Goal: Information Seeking & Learning: Learn about a topic

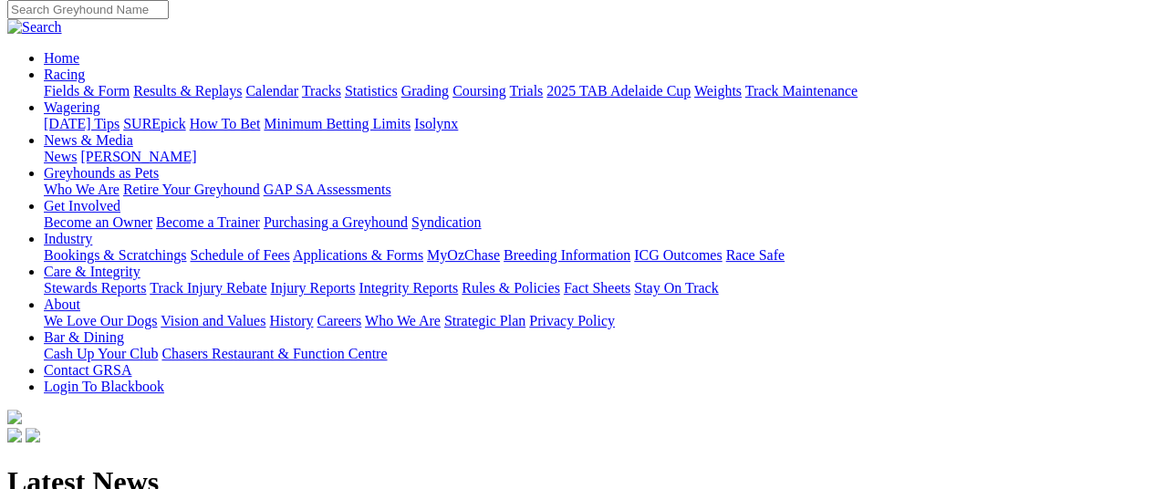
scroll to position [151, 0]
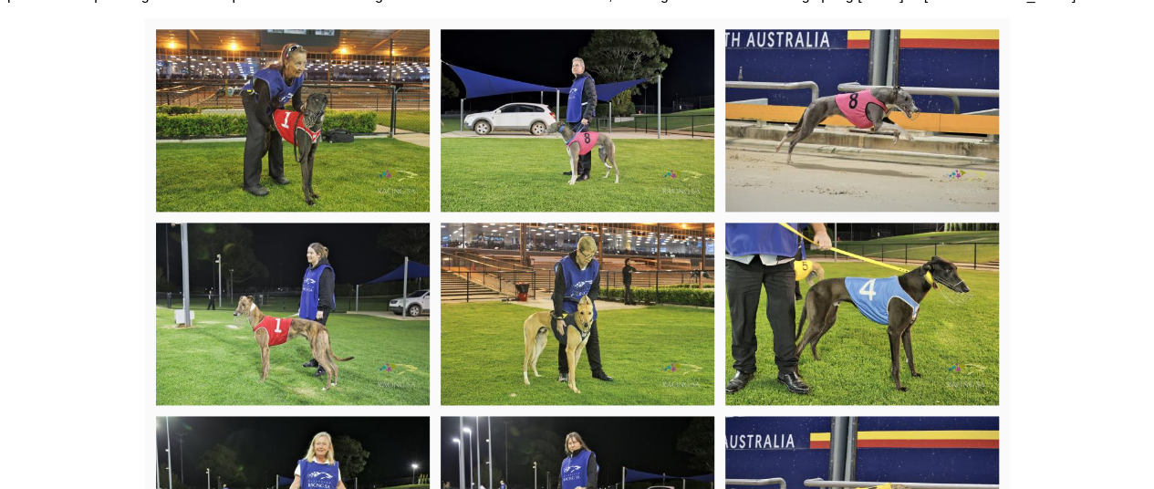
scroll to position [1030, 0]
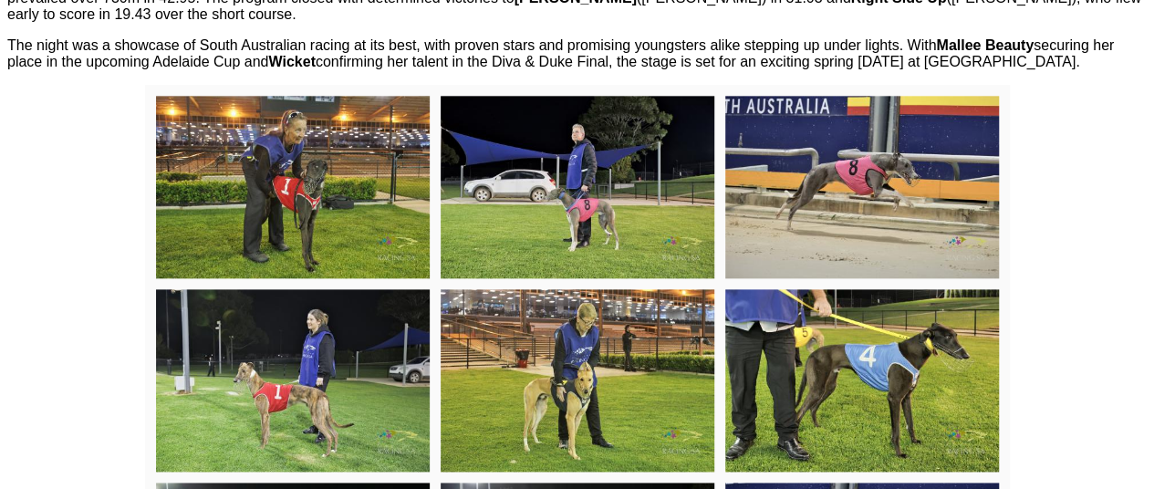
click at [67, 69] on span "The night was a showcase of South Australian racing at its best, with proven st…" at bounding box center [560, 53] width 1106 height 32
click at [1011, 53] on span "Mallee Beauty" at bounding box center [985, 45] width 98 height 16
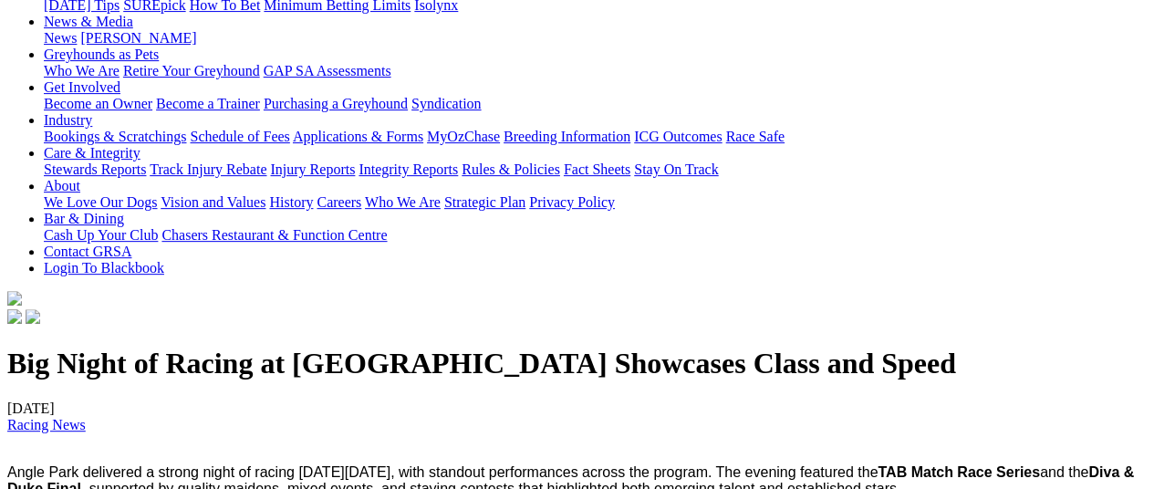
scroll to position [372, 0]
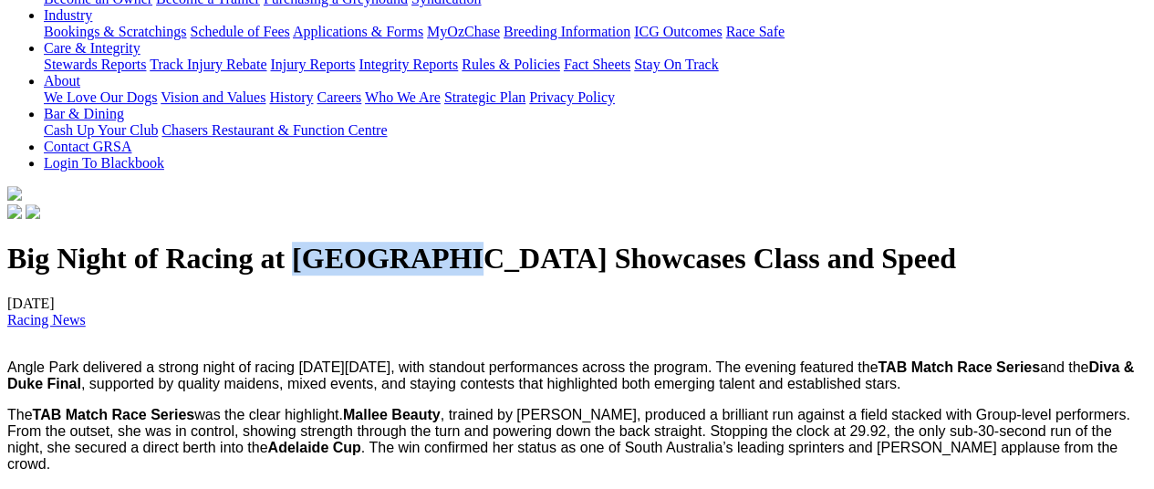
drag, startPoint x: 375, startPoint y: 302, endPoint x: 520, endPoint y: 305, distance: 145.1
click at [520, 275] on h1 "Big Night of Racing at [GEOGRAPHIC_DATA] Showcases Class and Speed" at bounding box center [576, 259] width 1139 height 34
copy h1 "[GEOGRAPHIC_DATA]"
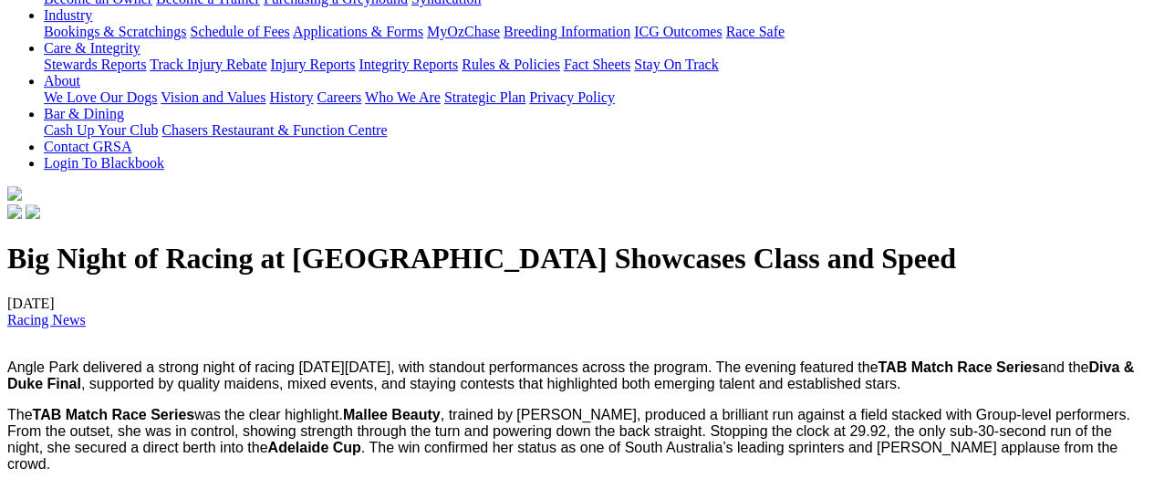
click at [533, 391] on span "Angle Park delivered a strong night of racing [DATE][DATE], with standout perfo…" at bounding box center [570, 375] width 1126 height 32
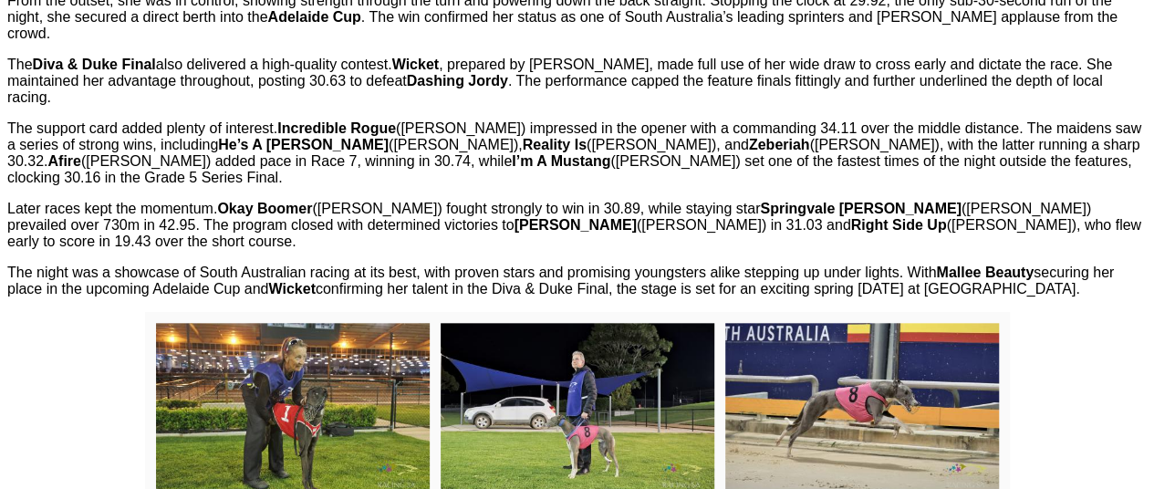
scroll to position [817, 0]
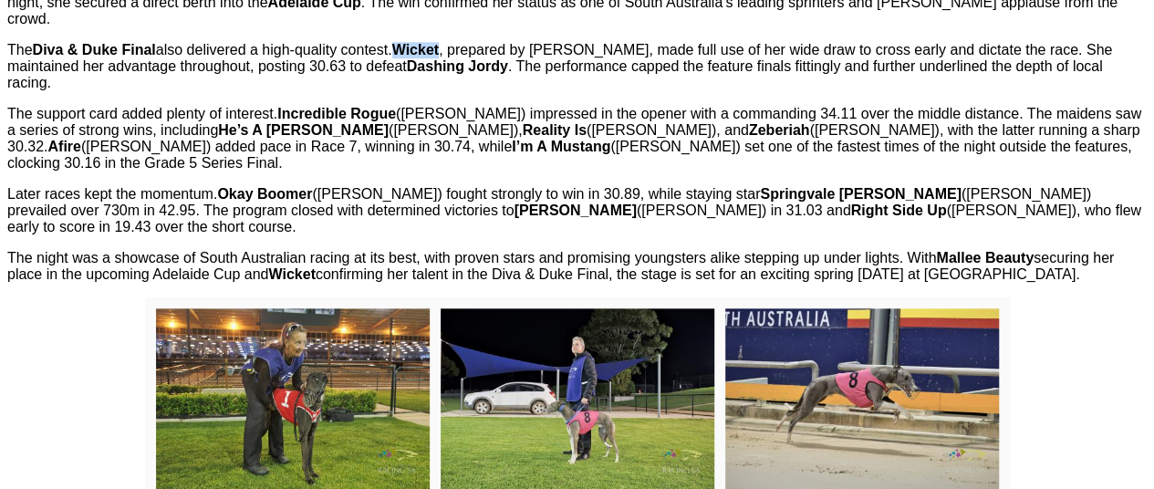
drag, startPoint x: 487, startPoint y: 109, endPoint x: 446, endPoint y: 112, distance: 41.1
click at [446, 90] on span "The Diva & Duke Final also delivered a high-quality contest. Wicket , prepared …" at bounding box center [559, 66] width 1105 height 48
copy span "Wicket"
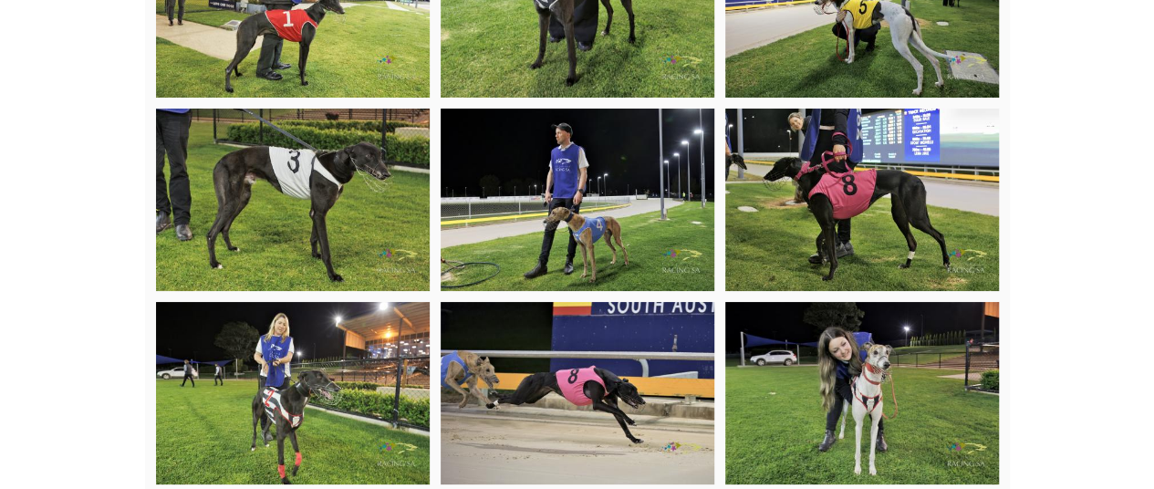
scroll to position [4305, 0]
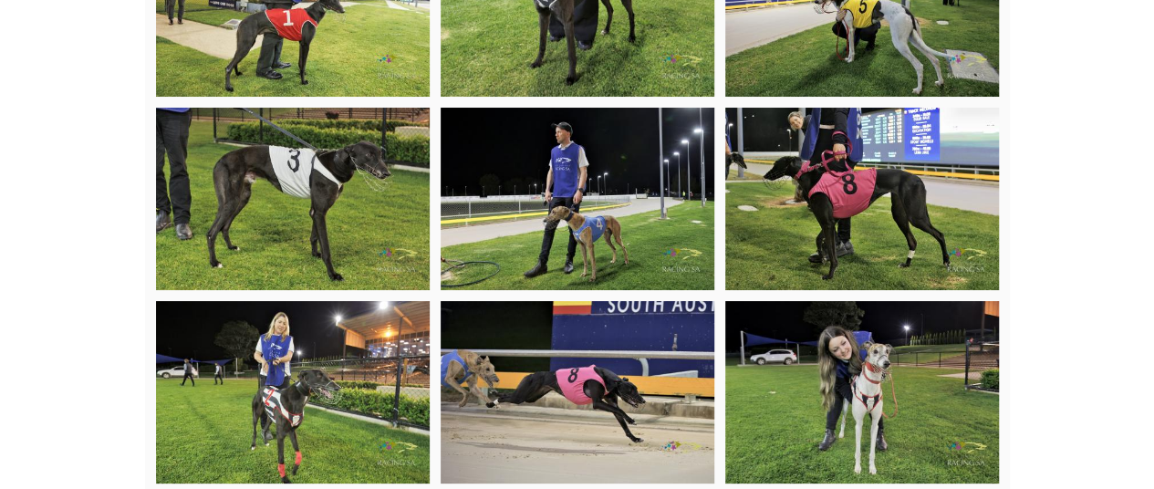
click at [835, 77] on img at bounding box center [862, 5] width 274 height 182
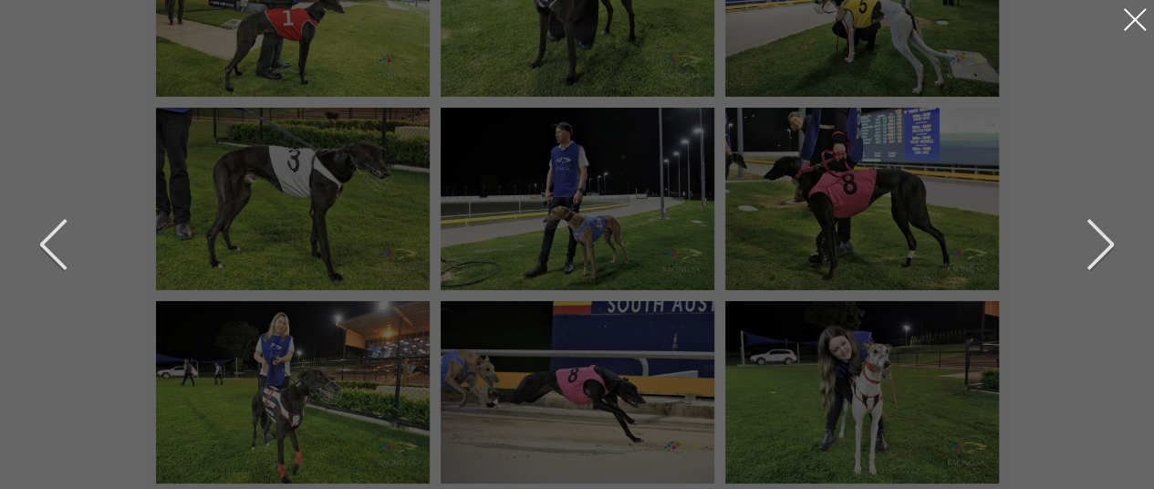
click at [1133, 12] on div at bounding box center [1134, 19] width 29 height 29
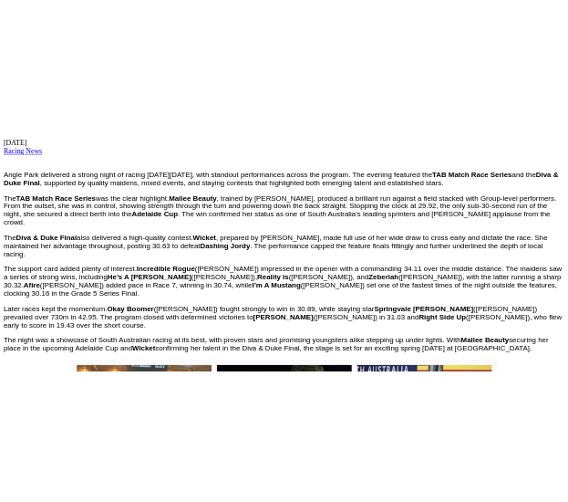
scroll to position [651, 0]
